Goal: Task Accomplishment & Management: Use online tool/utility

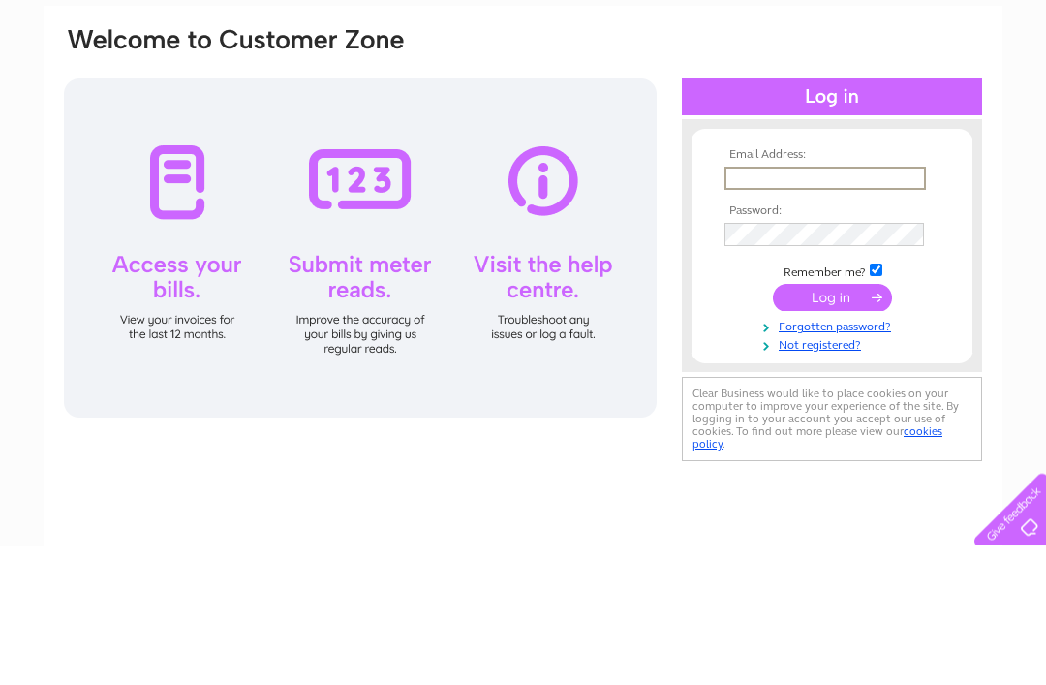
click at [759, 306] on input "text" at bounding box center [825, 317] width 201 height 23
type input "g_irving62@outlook.com"
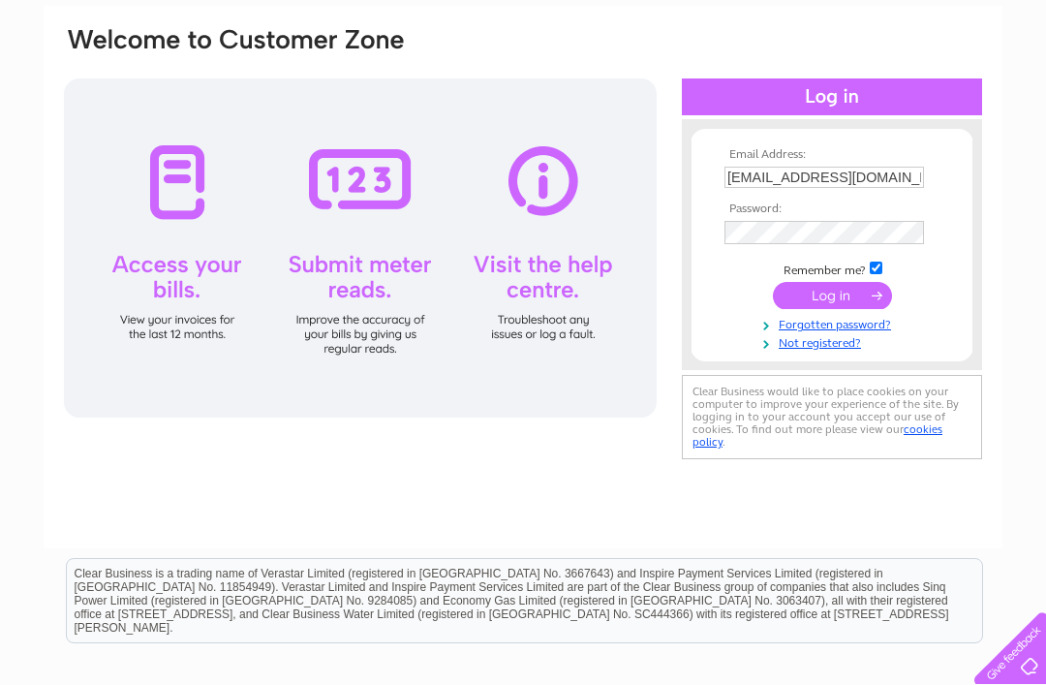
click at [831, 296] on input "submit" at bounding box center [832, 295] width 119 height 27
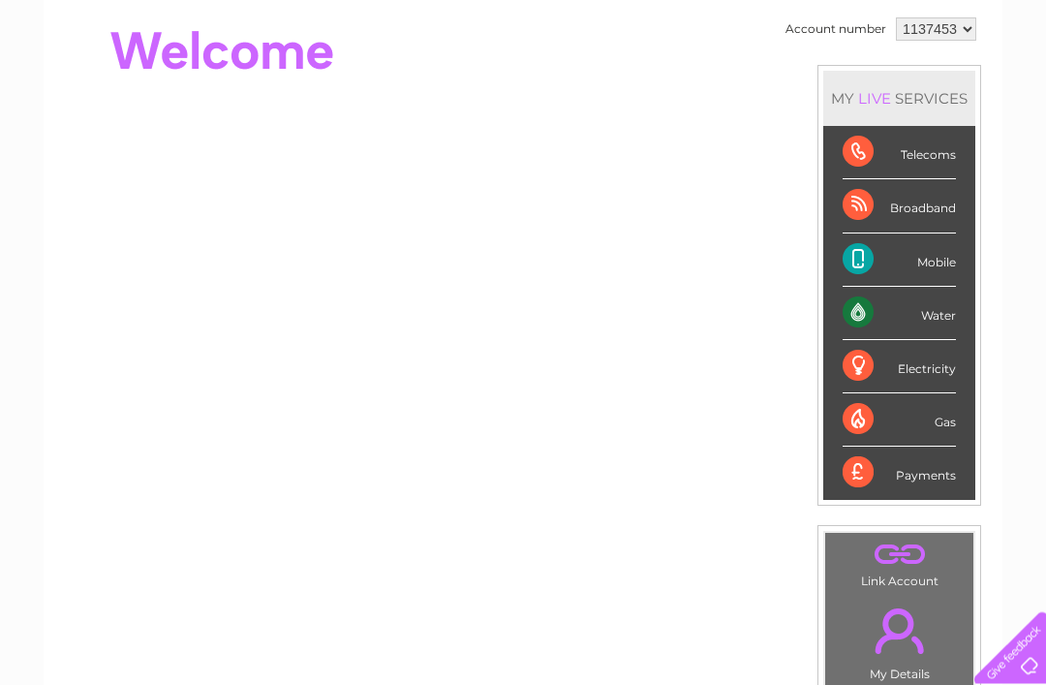
scroll to position [190, 0]
click at [943, 360] on div "Electricity" at bounding box center [899, 366] width 113 height 53
click at [914, 363] on div "Electricity" at bounding box center [899, 366] width 113 height 53
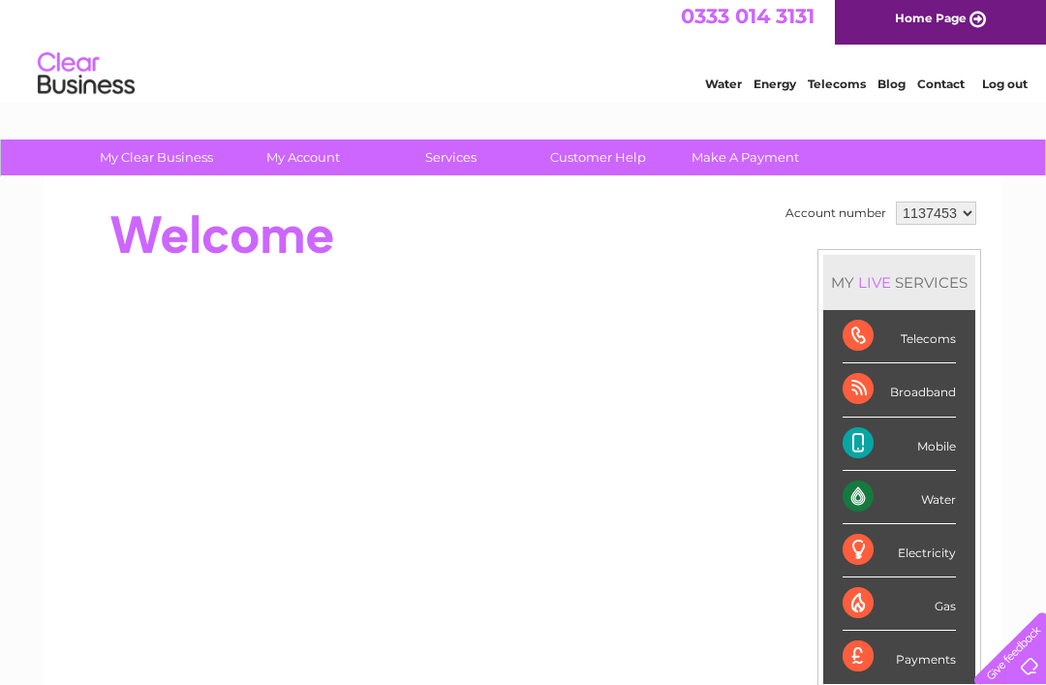
scroll to position [4, 0]
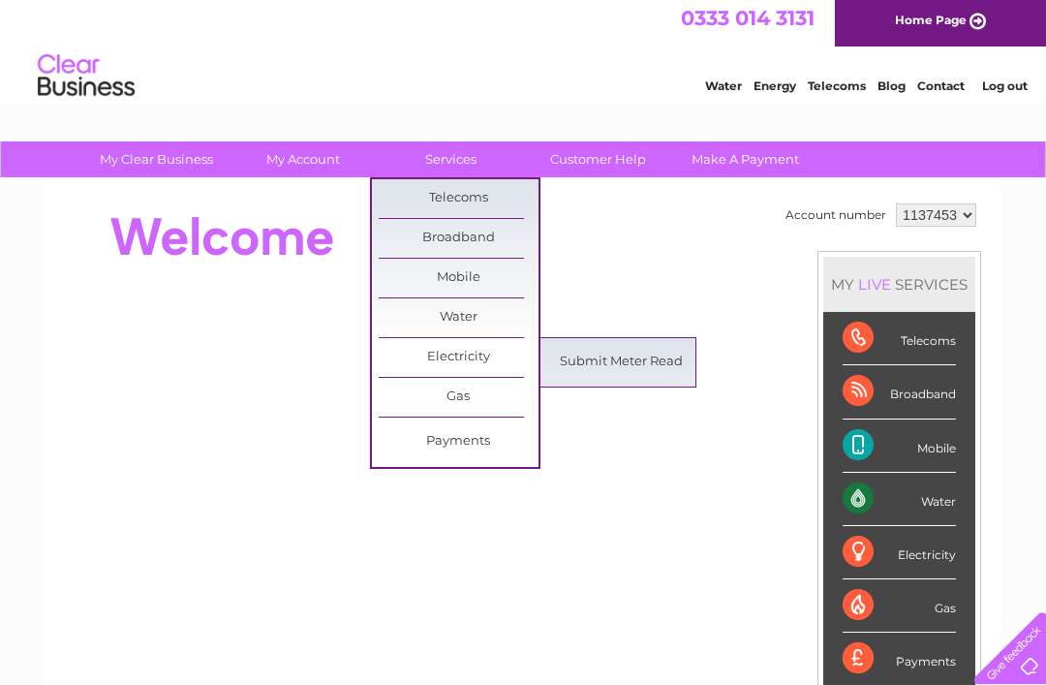
click at [620, 358] on link "Submit Meter Read" at bounding box center [622, 362] width 160 height 39
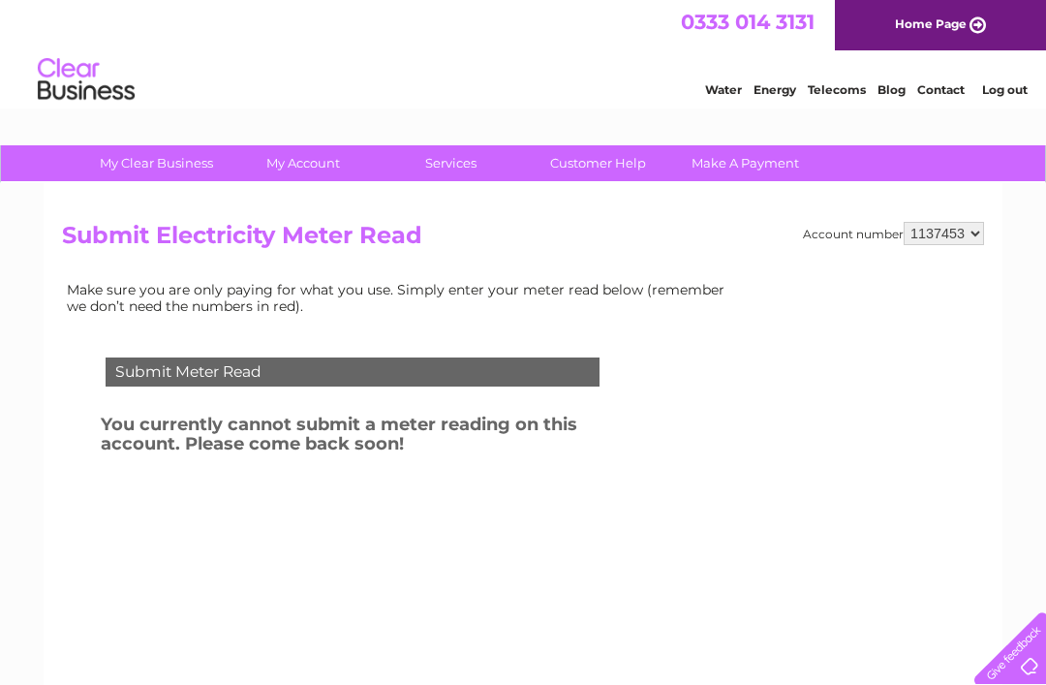
click at [1035, 650] on div at bounding box center [1006, 643] width 79 height 79
